Goal: Task Accomplishment & Management: Complete application form

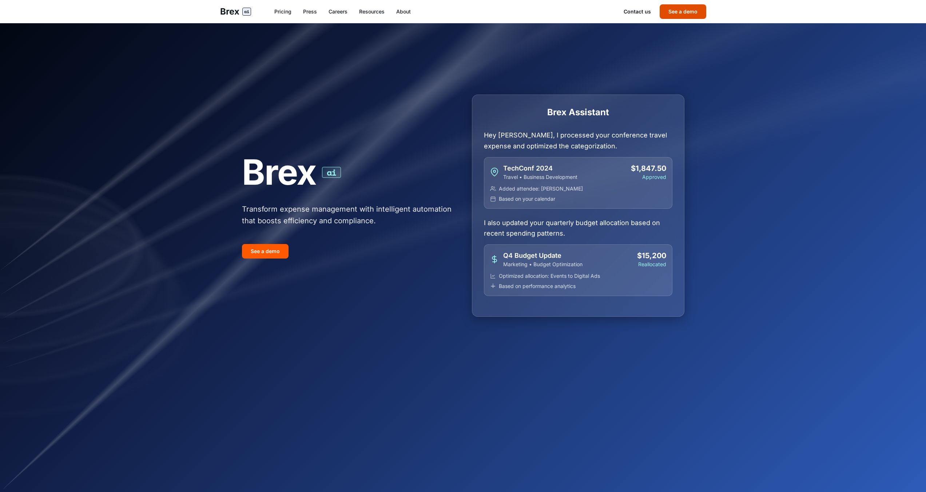
click at [685, 14] on button "See a demo" at bounding box center [683, 11] width 47 height 15
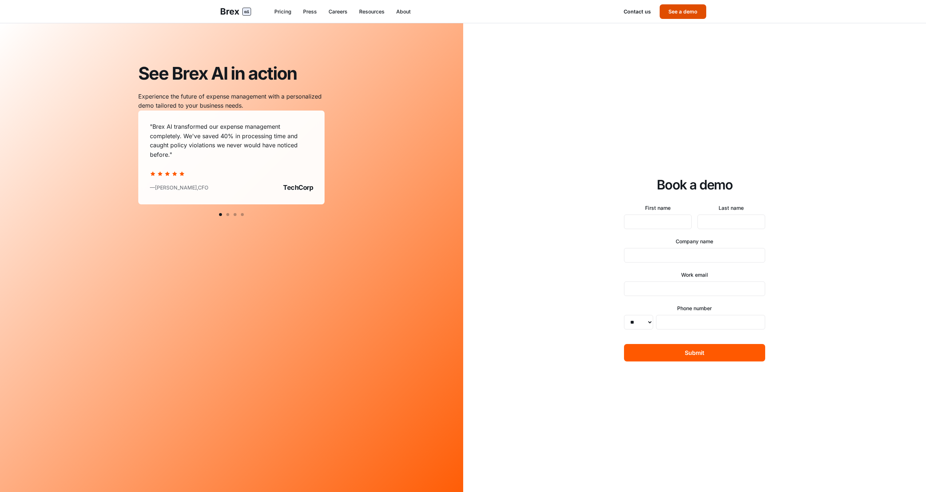
click at [684, 11] on button "See a demo" at bounding box center [683, 11] width 47 height 15
